Goal: Information Seeking & Learning: Understand process/instructions

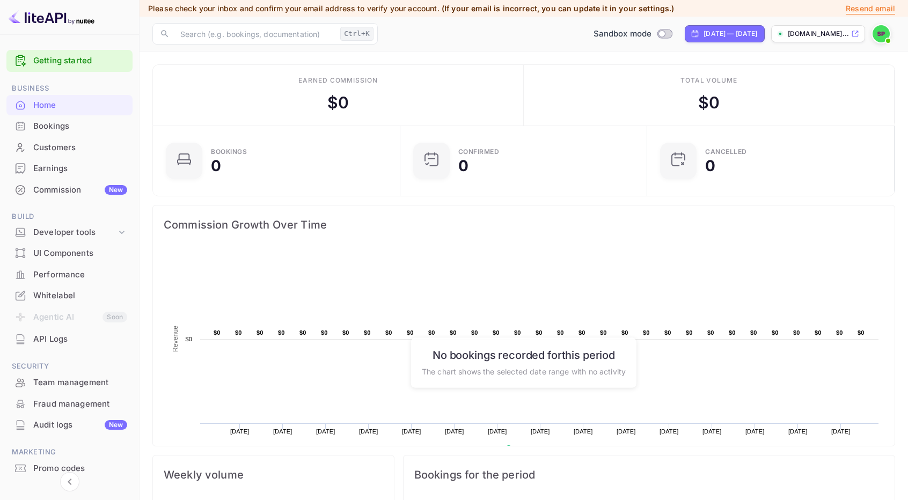
scroll to position [166, 233]
click at [99, 230] on div "Developer tools" at bounding box center [74, 233] width 83 height 12
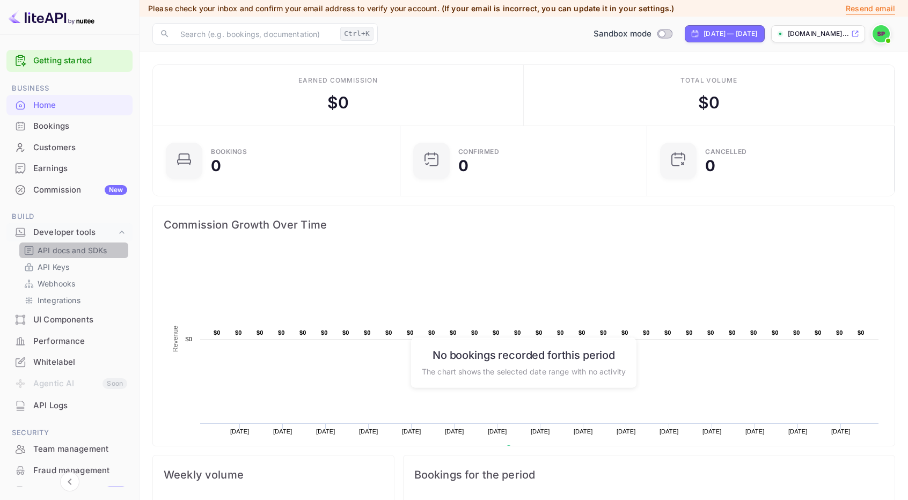
click at [92, 250] on p "API docs and SDKs" at bounding box center [73, 250] width 70 height 11
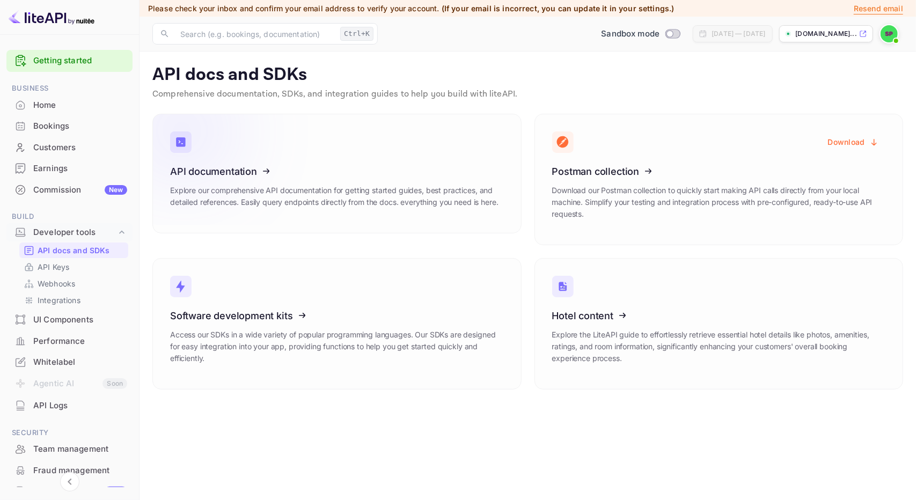
click at [252, 171] on icon at bounding box center [236, 169] width 167 height 111
click at [300, 181] on icon at bounding box center [236, 169] width 167 height 111
click at [56, 265] on p "API Keys" at bounding box center [54, 266] width 32 height 11
